Goal: Task Accomplishment & Management: Use online tool/utility

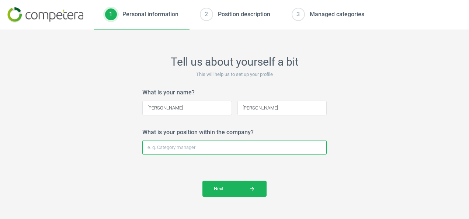
click at [221, 152] on input "What is your position within the company?" at bounding box center [234, 147] width 185 height 15
type input "Assistant Buyer"
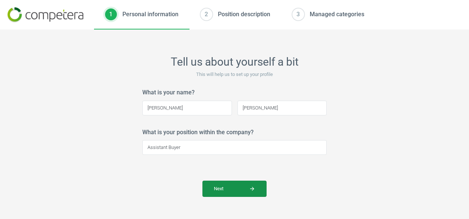
click at [246, 185] on button "Next arrow_forward" at bounding box center [235, 189] width 64 height 16
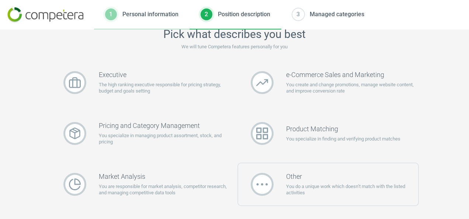
scroll to position [26, 0]
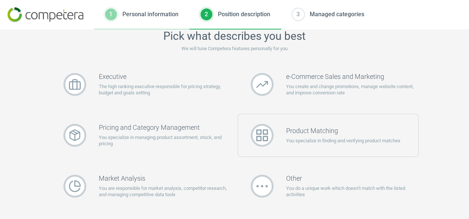
click at [275, 142] on div at bounding box center [262, 135] width 48 height 23
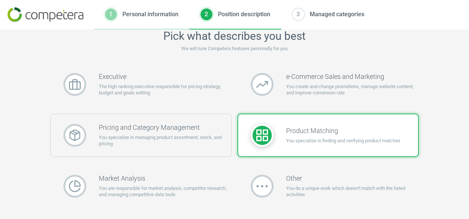
drag, startPoint x: 275, startPoint y: 142, endPoint x: 210, endPoint y: 136, distance: 64.9
click at [210, 136] on p "You specialize in managing product assortment, stock, and pricing" at bounding box center [165, 140] width 132 height 13
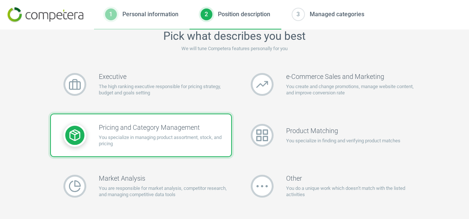
click at [438, 137] on div "Pick what describes you best We will tune Competera features personally for you…" at bounding box center [234, 125] width 469 height 190
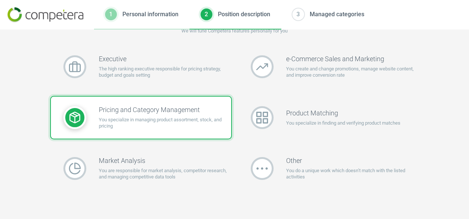
scroll to position [90, 0]
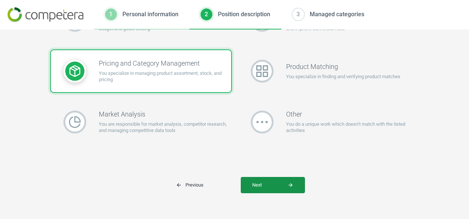
click at [259, 185] on span "Next arrow_forward" at bounding box center [272, 185] width 41 height 7
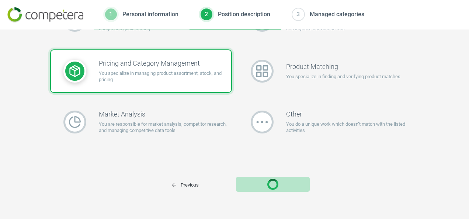
scroll to position [63, 0]
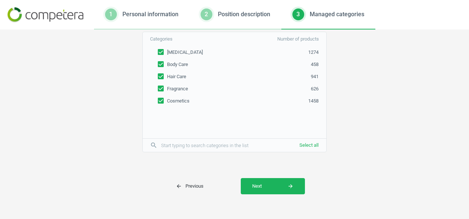
click at [259, 185] on span "Next arrow_forward" at bounding box center [272, 186] width 41 height 7
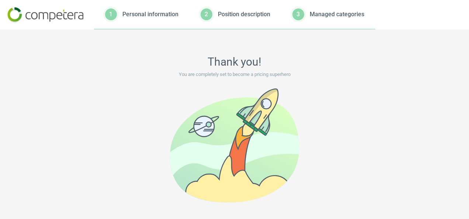
scroll to position [51, 0]
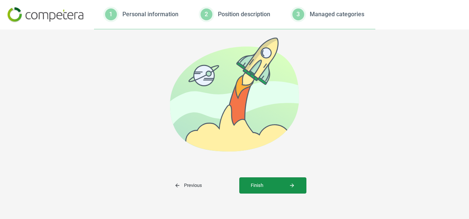
click at [267, 180] on button "Finish arrow_forward" at bounding box center [272, 185] width 67 height 16
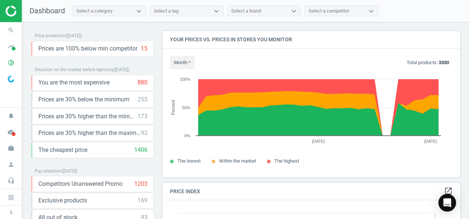
scroll to position [181, 303]
click at [120, 199] on div "Exclusive products 169 keyboard_arrow_down" at bounding box center [92, 201] width 109 height 8
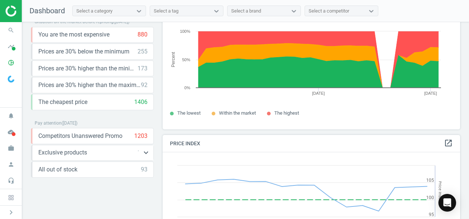
scroll to position [49, 0]
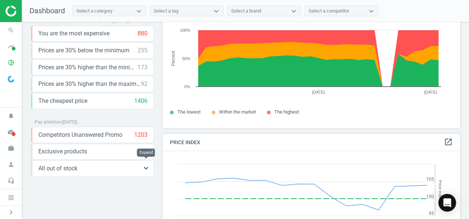
click at [149, 165] on icon "keyboard_arrow_down" at bounding box center [146, 168] width 9 height 9
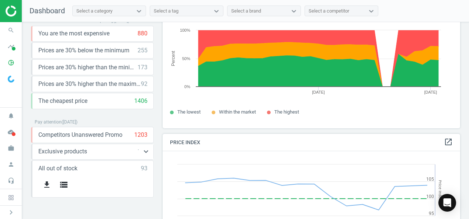
click at [136, 151] on div "Exclusive products 169 keyboard_arrow_down" at bounding box center [92, 152] width 109 height 8
click at [93, 151] on div "Exclusive products 169 keyboard_arrow_down" at bounding box center [92, 152] width 109 height 8
click at [150, 149] on icon "keyboard_arrow_down" at bounding box center [146, 151] width 9 height 9
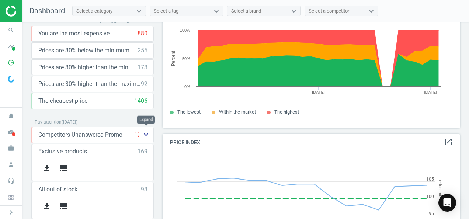
click at [143, 133] on icon "keyboard_arrow_down" at bounding box center [146, 134] width 9 height 9
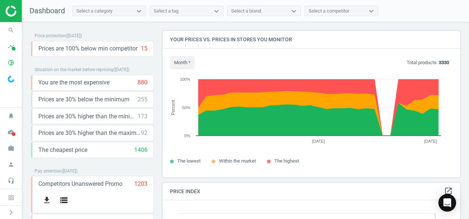
scroll to position [0, 0]
click at [11, 210] on icon "chevron_right" at bounding box center [11, 212] width 9 height 9
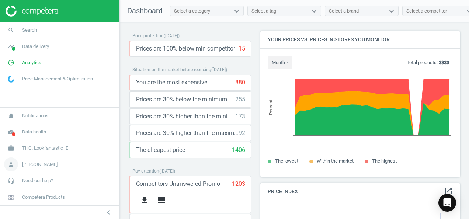
scroll to position [4, 4]
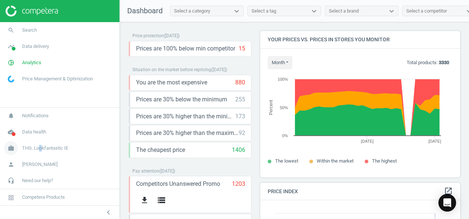
click at [42, 149] on span "THG. Lookfantastic IE" at bounding box center [45, 148] width 46 height 7
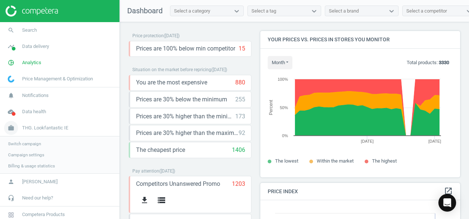
drag, startPoint x: 42, startPoint y: 149, endPoint x: 31, endPoint y: 132, distance: 20.0
click at [31, 132] on link "work THG. Lookfantastic IE" at bounding box center [60, 128] width 120 height 16
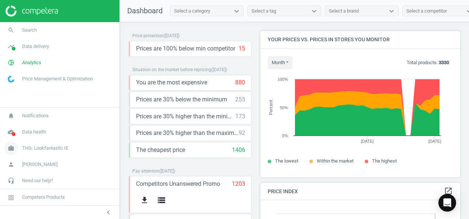
click at [38, 151] on span "THG. Lookfantastic IE" at bounding box center [45, 148] width 46 height 7
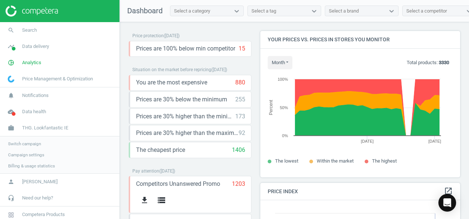
click at [24, 144] on span "Switch campaign" at bounding box center [24, 144] width 33 height 6
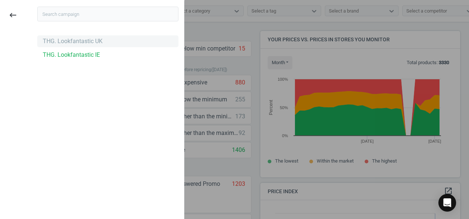
click at [90, 42] on div "THG. Lookfantastic UK" at bounding box center [73, 41] width 60 height 8
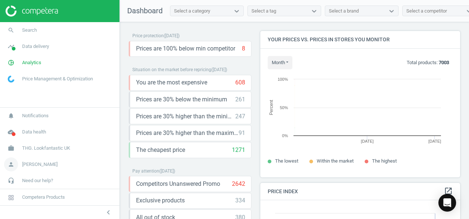
scroll to position [157, 206]
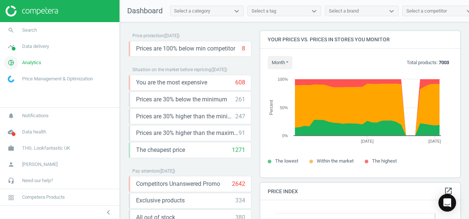
click at [32, 64] on span "Analytics" at bounding box center [31, 62] width 19 height 7
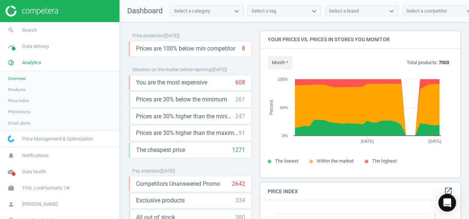
click at [19, 90] on span "Products" at bounding box center [16, 90] width 17 height 6
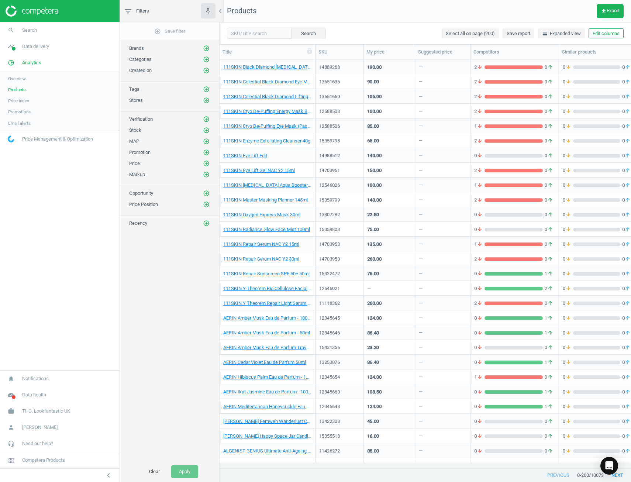
scroll to position [397, 406]
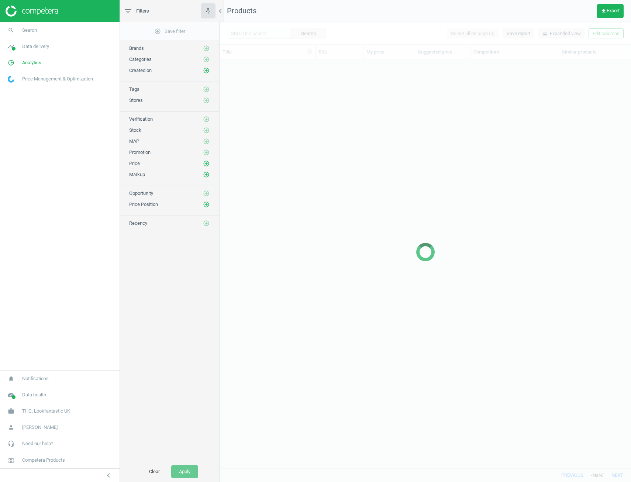
scroll to position [397, 406]
